Goal: Task Accomplishment & Management: Manage account settings

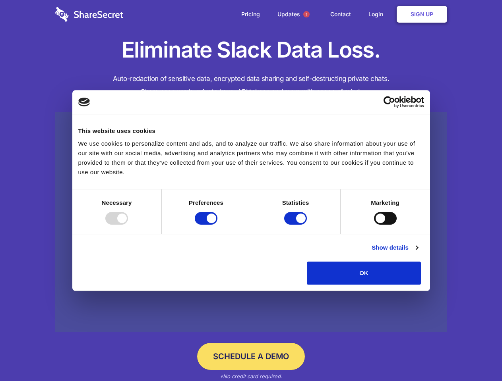
click at [128, 225] on div at bounding box center [116, 218] width 23 height 13
click at [217, 225] on input "Preferences" at bounding box center [206, 218] width 23 height 13
checkbox input "false"
click at [296, 225] on input "Statistics" at bounding box center [295, 218] width 23 height 13
checkbox input "false"
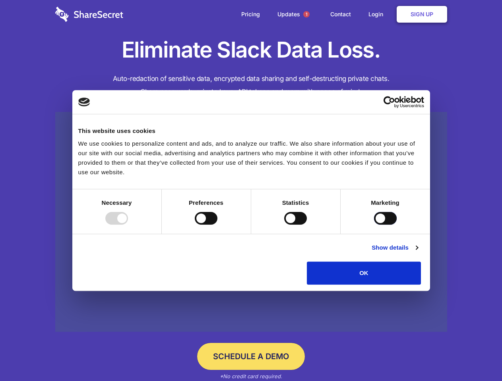
click at [374, 225] on input "Marketing" at bounding box center [385, 218] width 23 height 13
checkbox input "true"
click at [418, 253] on link "Show details" at bounding box center [394, 248] width 46 height 10
click at [0, 0] on li "Necessary 7 Necessary cookies help make a website usable by enabling basic func…" at bounding box center [0, 0] width 0 height 0
